Goal: Task Accomplishment & Management: Complete application form

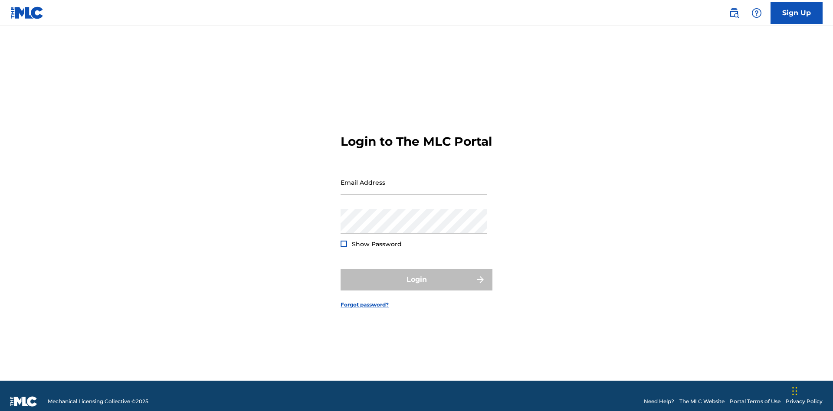
scroll to position [11, 0]
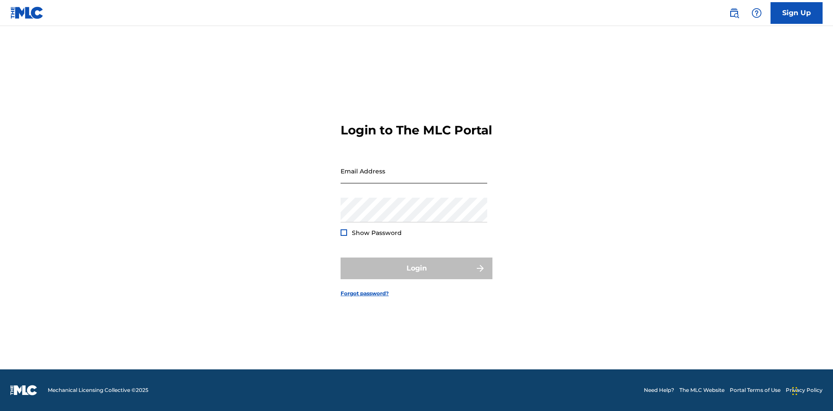
click at [414, 178] on input "Email Address" at bounding box center [414, 171] width 147 height 25
type input "[EMAIL_ADDRESS][DOMAIN_NAME]"
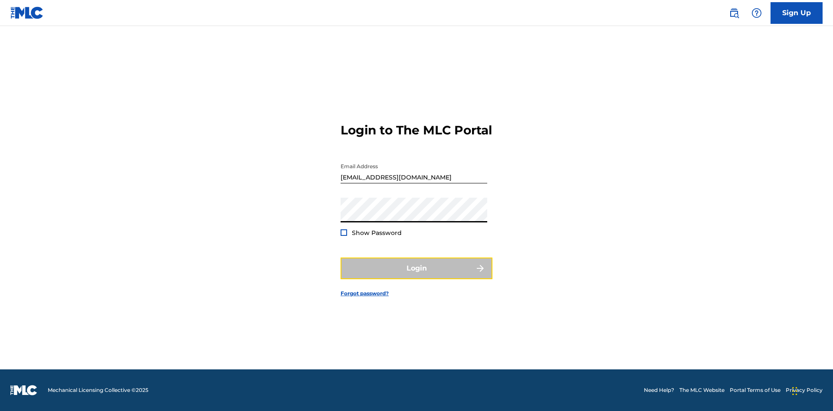
click at [417, 276] on button "Login" at bounding box center [417, 269] width 152 height 22
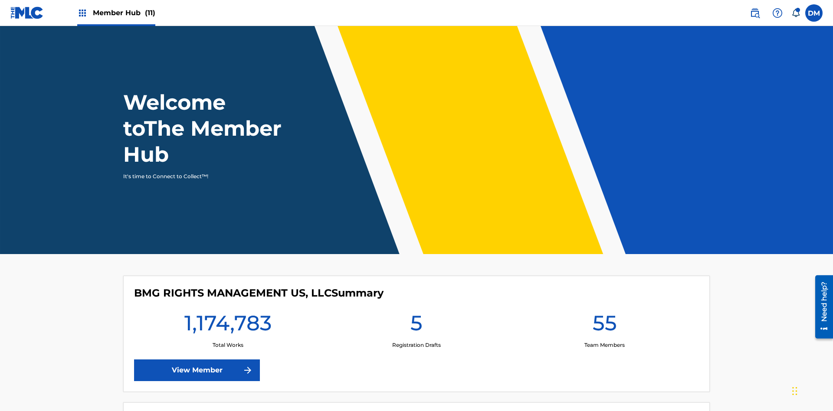
click at [124, 13] on span "Member Hub (11)" at bounding box center [124, 13] width 62 height 10
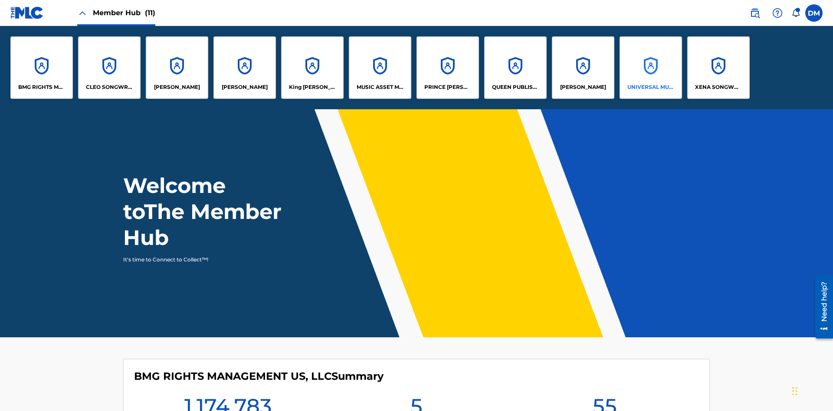
click at [650, 87] on p "UNIVERSAL MUSIC PUB GROUP" at bounding box center [650, 87] width 47 height 8
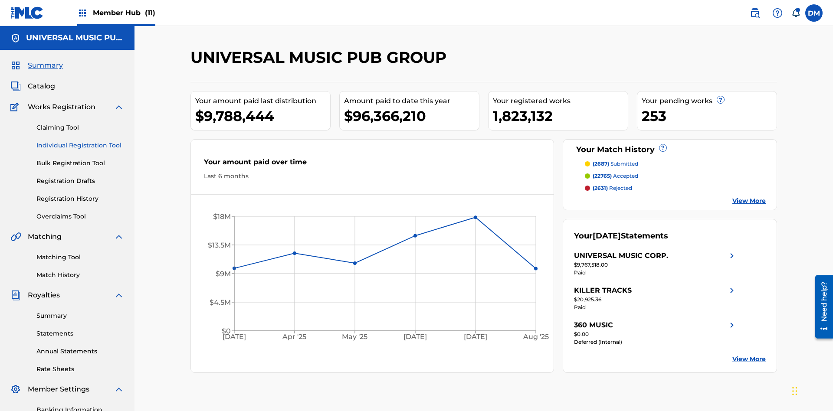
click at [80, 141] on link "Individual Registration Tool" at bounding box center [80, 145] width 88 height 9
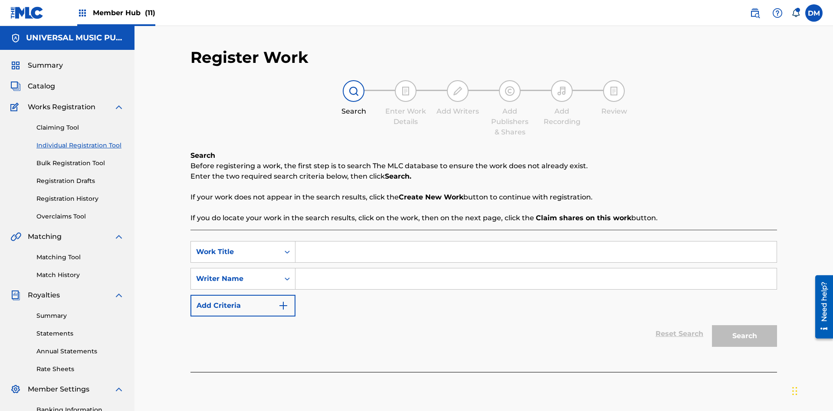
click at [536, 242] on input "Search Form" at bounding box center [535, 252] width 481 height 21
type input "Save At Publishers-Add Publishers Page Prior To Adding Shares"
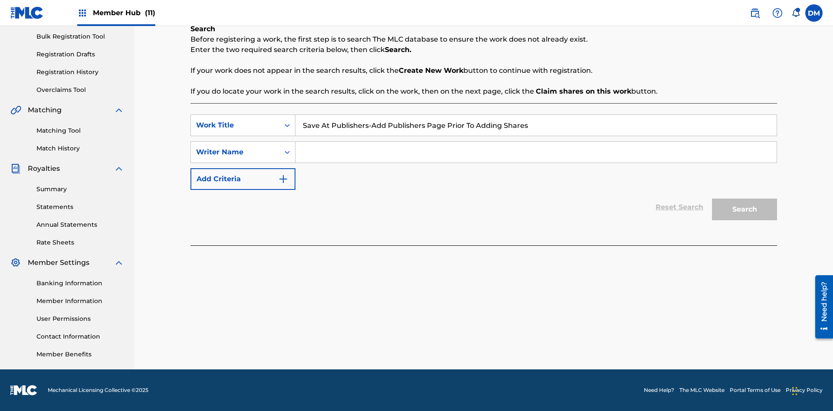
click at [536, 152] on input "Search Form" at bounding box center [535, 152] width 481 height 21
click at [745, 210] on button "Search" at bounding box center [744, 210] width 65 height 22
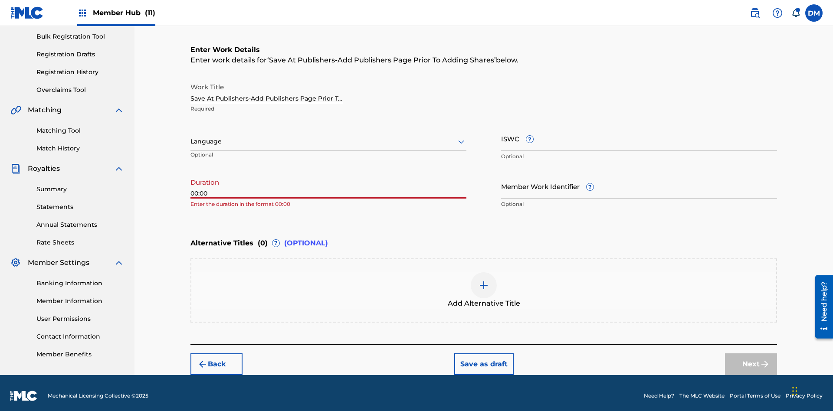
type input "00:00"
click at [461, 137] on icon at bounding box center [461, 142] width 10 height 10
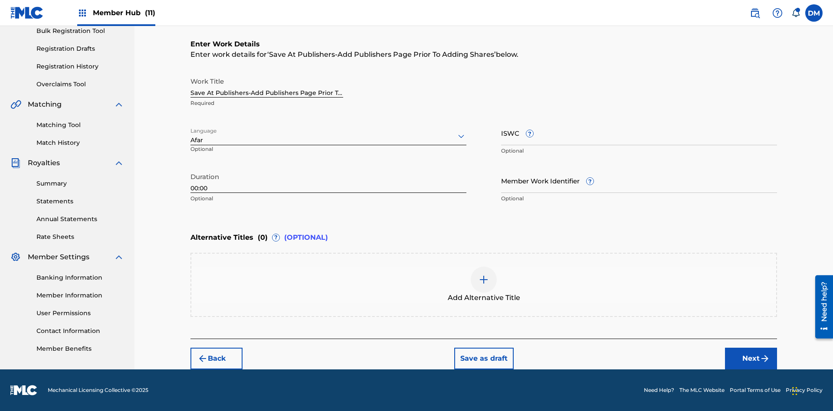
click at [639, 180] on input "Member Work Identifier ?" at bounding box center [639, 180] width 276 height 25
click at [639, 133] on input "ISWC ?" at bounding box center [639, 133] width 276 height 25
click at [484, 285] on img at bounding box center [484, 280] width 10 height 10
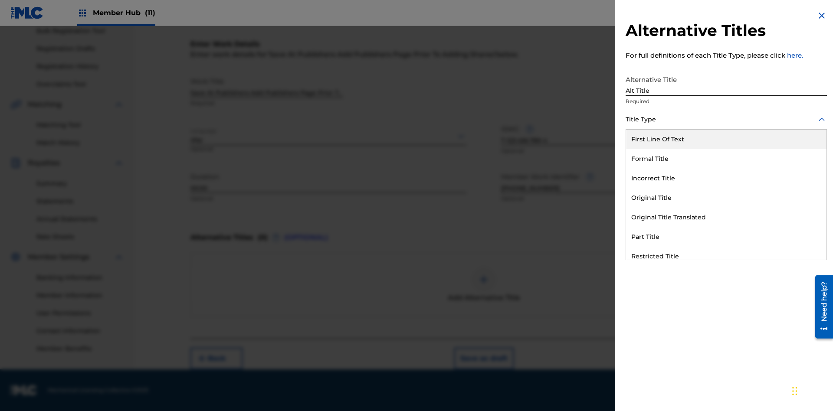
click at [726, 198] on div "Original Title" at bounding box center [726, 198] width 200 height 20
click at [726, 158] on div at bounding box center [726, 158] width 201 height 11
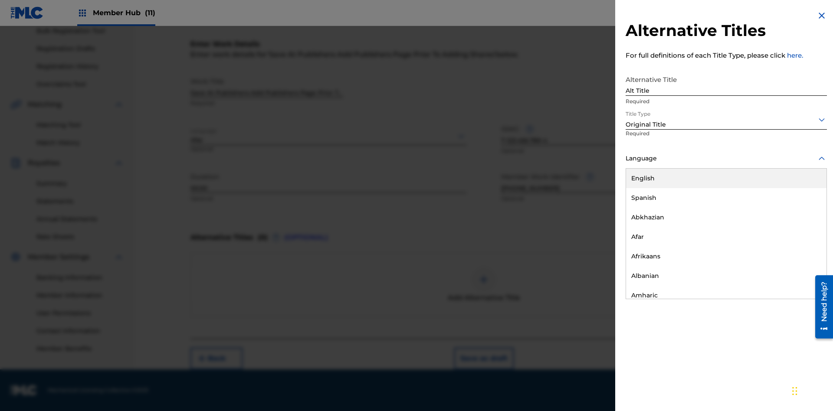
click at [801, 209] on button "Add Title" at bounding box center [801, 210] width 52 height 22
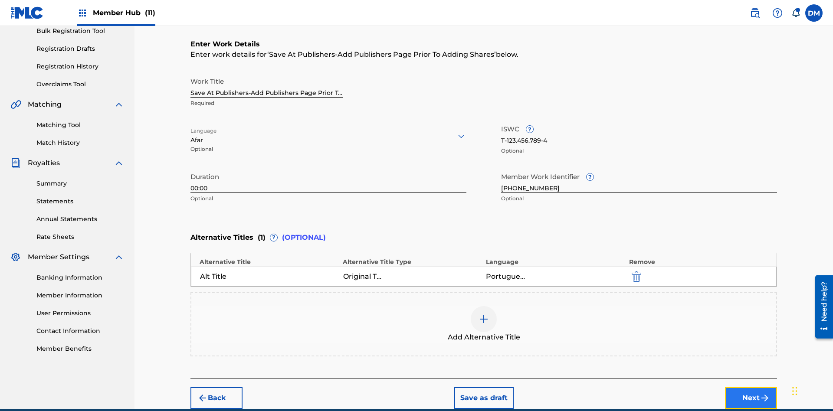
click at [751, 387] on button "Next" at bounding box center [751, 398] width 52 height 22
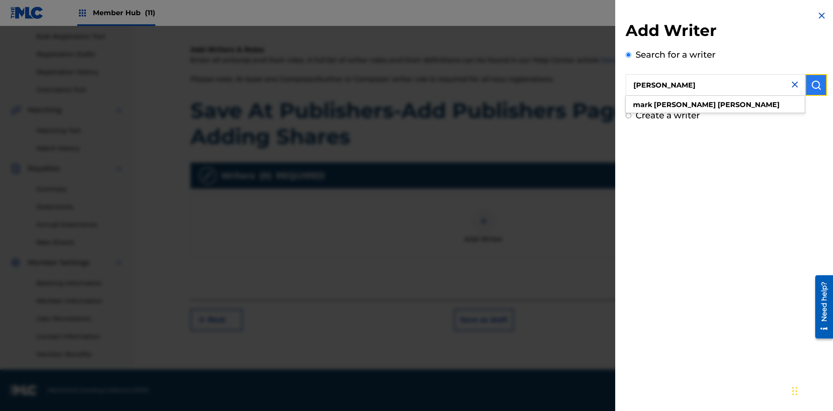
click at [816, 85] on img "submit" at bounding box center [816, 85] width 10 height 10
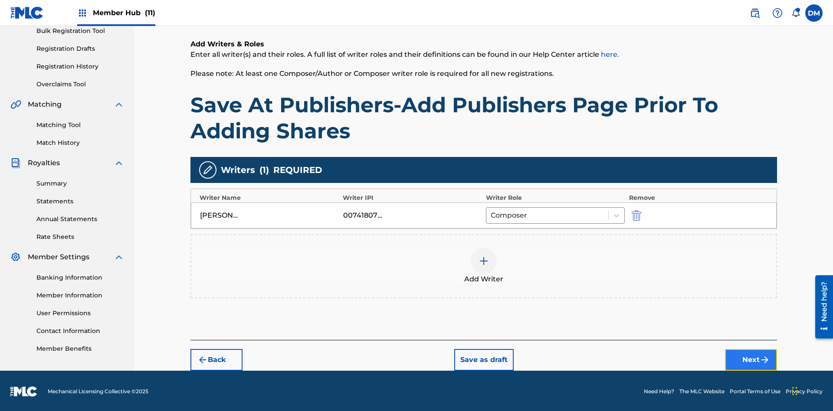
click at [751, 359] on button "Next" at bounding box center [751, 360] width 52 height 22
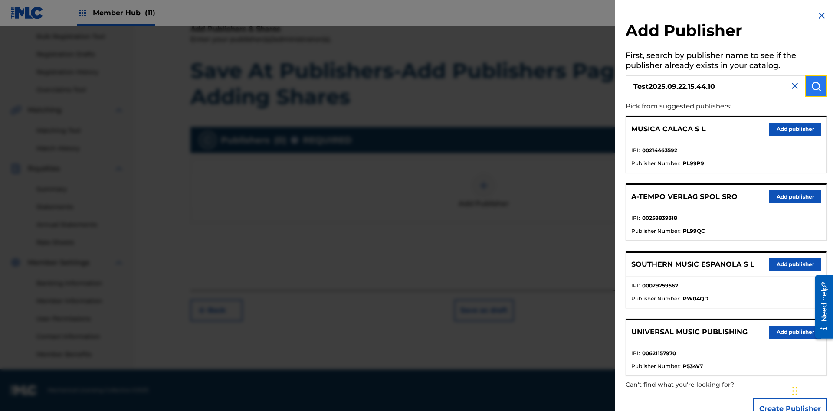
click at [816, 86] on img "submit" at bounding box center [816, 86] width 10 height 10
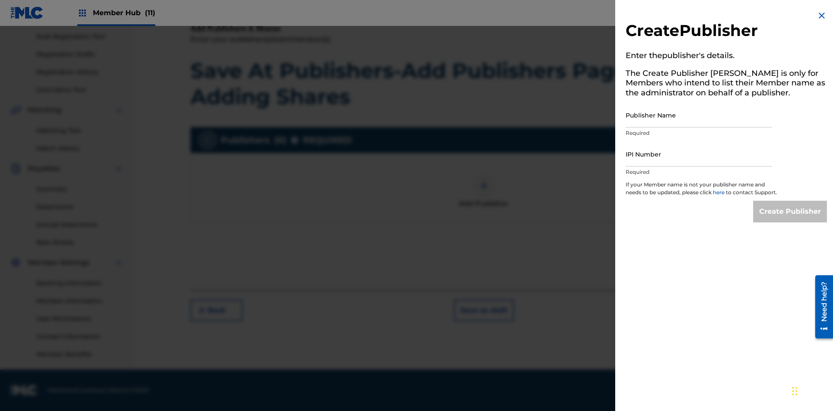
click at [699, 115] on input "Publisher Name" at bounding box center [699, 115] width 147 height 25
click at [699, 154] on input "IPI Number" at bounding box center [699, 154] width 147 height 25
click at [791, 220] on input "Create Publisher" at bounding box center [790, 212] width 74 height 22
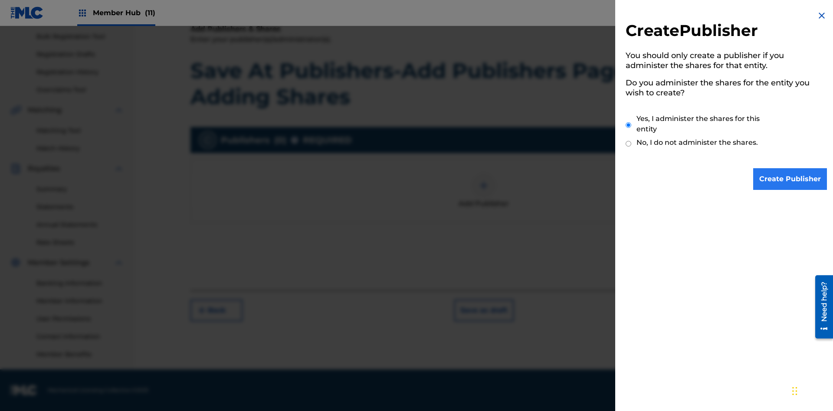
click at [629, 125] on input "Yes, I administer the shares for this entity" at bounding box center [629, 125] width 6 height 19
click at [791, 179] on input "Create Publisher" at bounding box center [790, 179] width 74 height 22
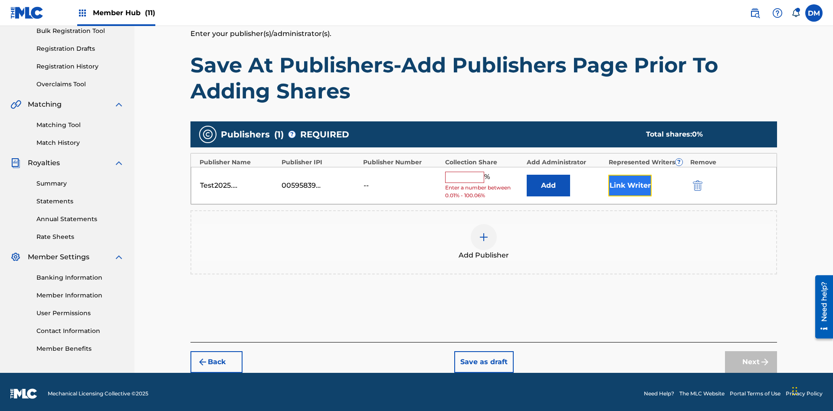
click at [630, 182] on button "Link Writer" at bounding box center [629, 186] width 43 height 22
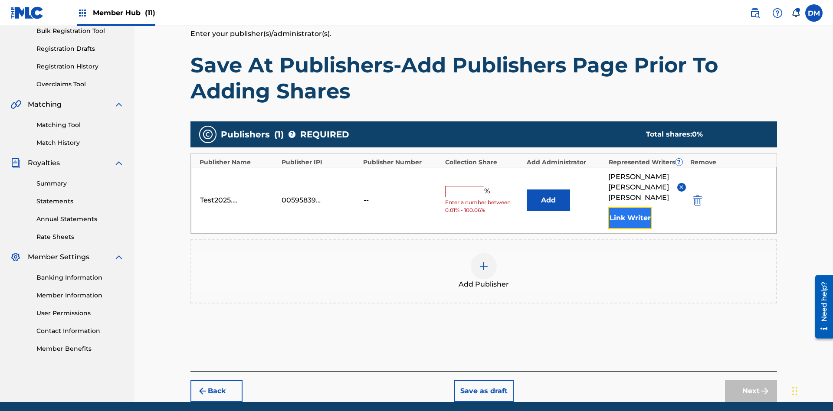
click at [630, 207] on button "Link Writer" at bounding box center [629, 218] width 43 height 22
click at [548, 190] on button "Add" at bounding box center [548, 201] width 43 height 22
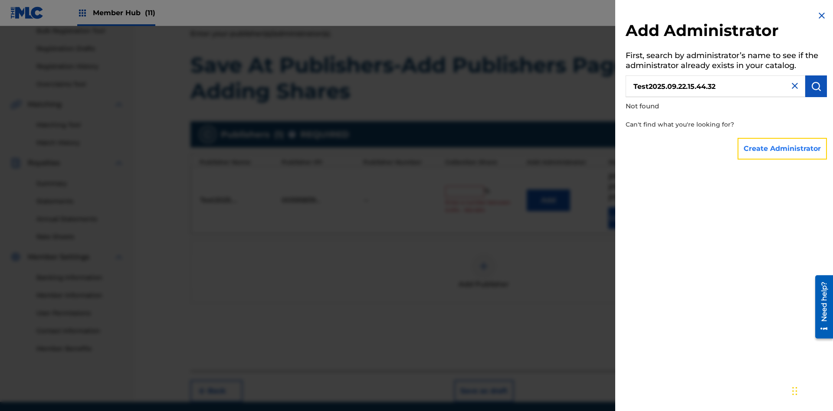
click at [783, 148] on button "Create Administrator" at bounding box center [782, 149] width 89 height 22
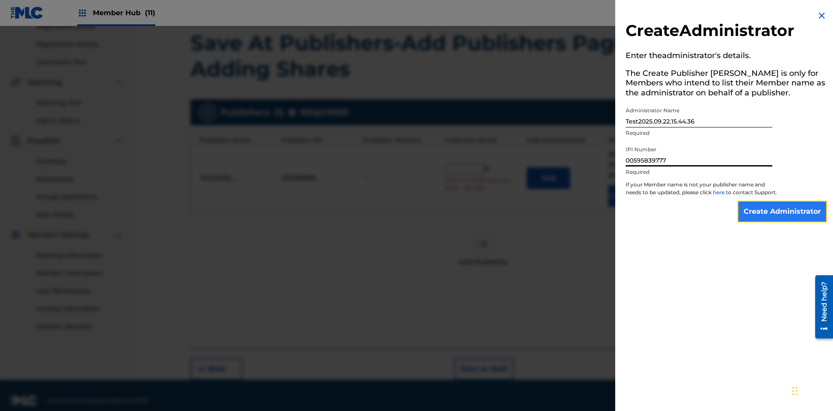
click at [783, 220] on input "Create Administrator" at bounding box center [782, 212] width 89 height 22
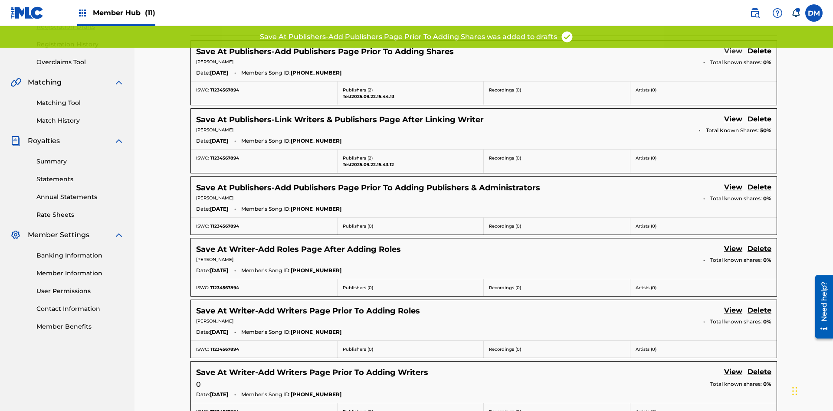
click at [733, 58] on link "View" at bounding box center [733, 52] width 18 height 12
